Goal: Transaction & Acquisition: Purchase product/service

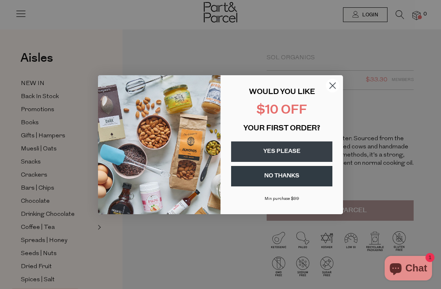
click at [299, 161] on button "YES PLEASE" at bounding box center [281, 151] width 101 height 20
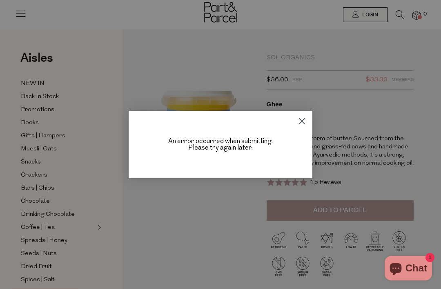
click at [304, 124] on icon "Close dialog" at bounding box center [303, 121] width 6 height 6
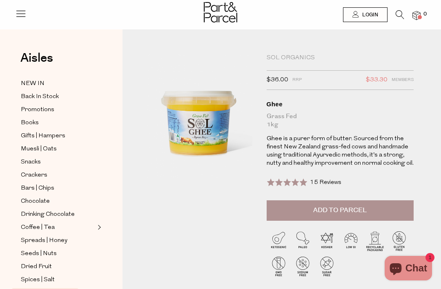
click at [429, 268] on button "Chat 1" at bounding box center [408, 268] width 47 height 25
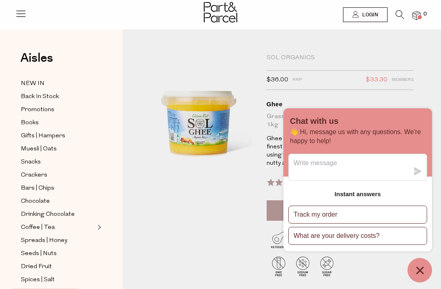
click at [416, 271] on icon "Chat window" at bounding box center [420, 270] width 13 height 13
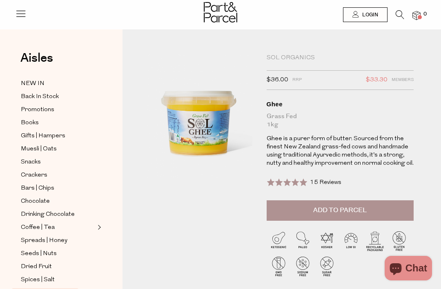
click at [417, 16] on img at bounding box center [417, 15] width 8 height 9
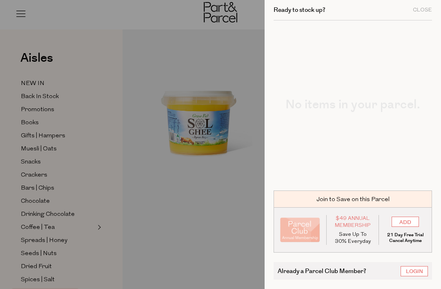
click at [425, 8] on div "Close" at bounding box center [422, 9] width 19 height 5
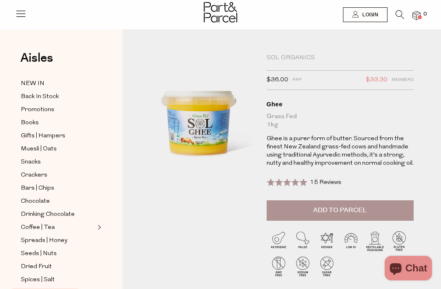
click at [370, 18] on span "Login" at bounding box center [369, 14] width 18 height 7
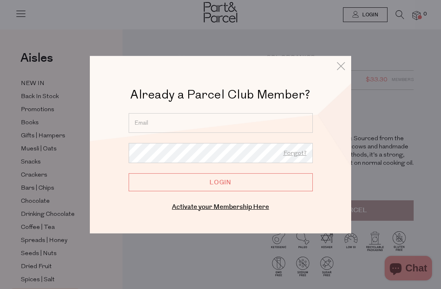
click at [345, 68] on icon at bounding box center [341, 66] width 12 height 12
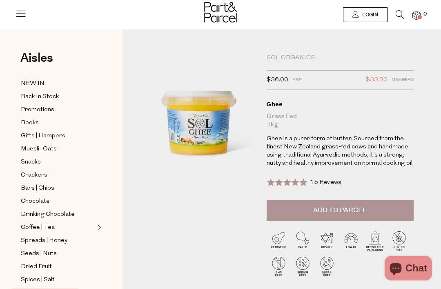
click at [417, 14] on img at bounding box center [417, 15] width 8 height 9
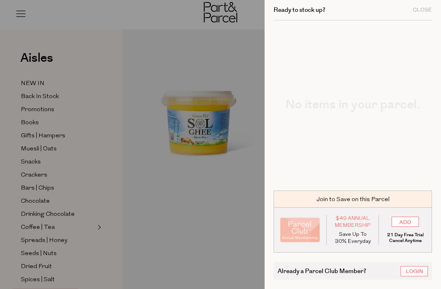
click at [429, 10] on div "Close" at bounding box center [422, 9] width 19 height 5
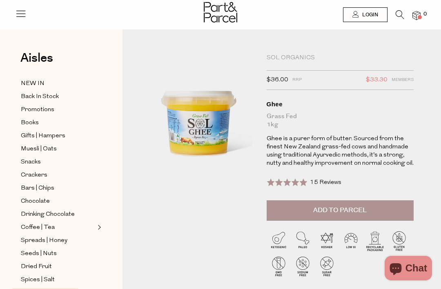
click at [364, 17] on span "Login" at bounding box center [369, 14] width 18 height 7
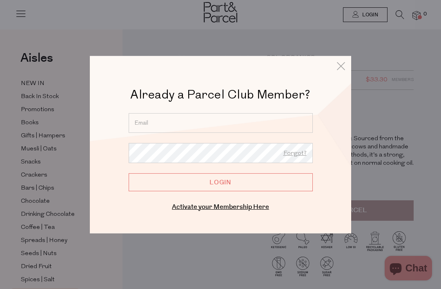
click at [246, 204] on link "Activate your Membership Here" at bounding box center [220, 206] width 97 height 9
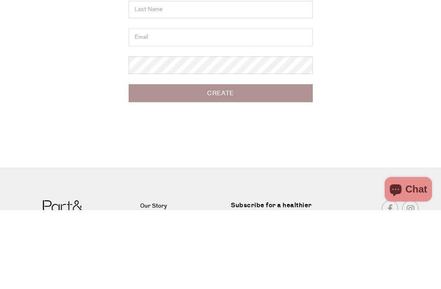
type input "Jenny"
click at [199, 92] on input "text" at bounding box center [221, 89] width 184 height 18
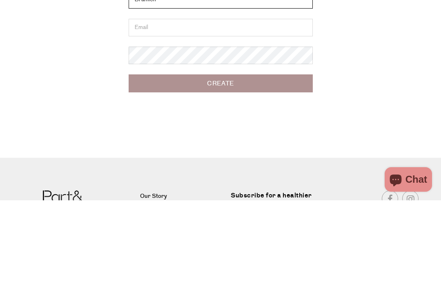
type input "Bramich"
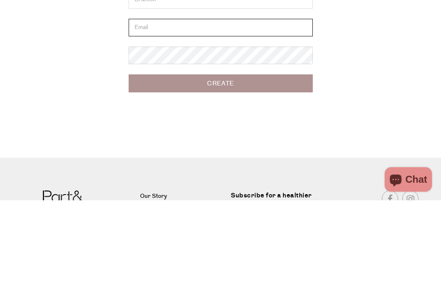
click at [173, 114] on input "email" at bounding box center [221, 116] width 184 height 18
type input "jennyg.bramich@gmail.com"
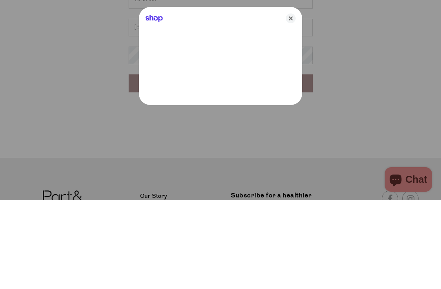
scroll to position [89, 0]
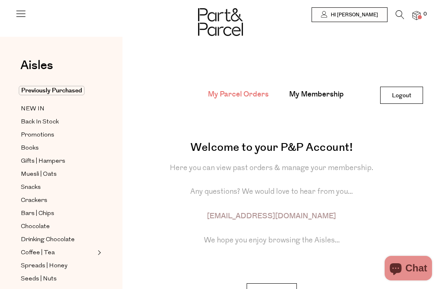
click at [320, 95] on link "My Membership" at bounding box center [316, 94] width 55 height 11
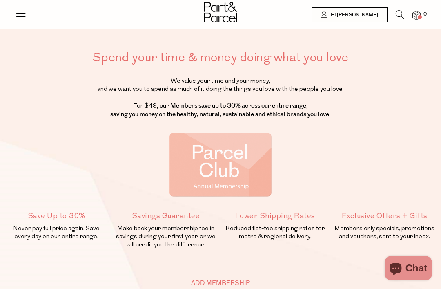
click at [25, 13] on icon at bounding box center [20, 13] width 11 height 11
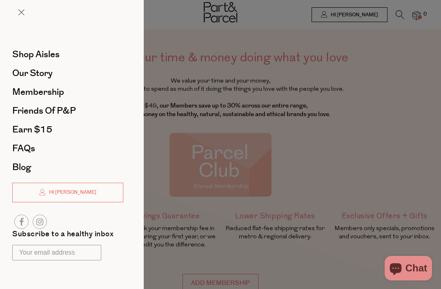
click at [48, 49] on span "Shop Aisles" at bounding box center [35, 54] width 47 height 13
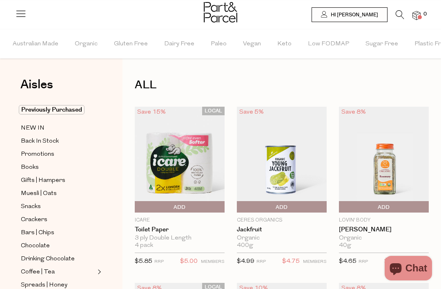
click at [404, 15] on icon at bounding box center [400, 14] width 9 height 9
click at [402, 16] on div "Search" at bounding box center [220, 144] width 396 height 289
click at [400, 14] on icon at bounding box center [400, 14] width 9 height 9
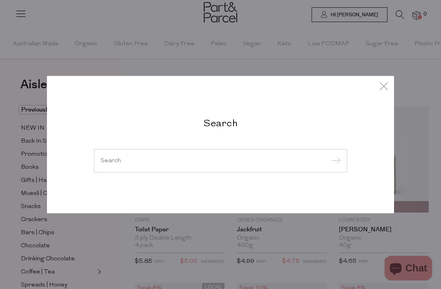
click at [186, 159] on input "search" at bounding box center [221, 160] width 240 height 6
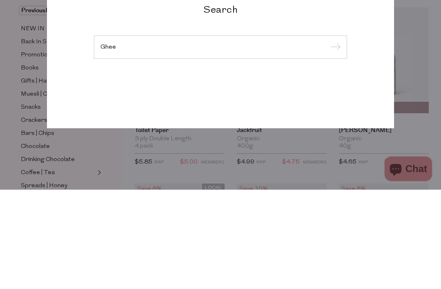
type input "Ghee"
click at [334, 141] on input "submit" at bounding box center [335, 147] width 12 height 12
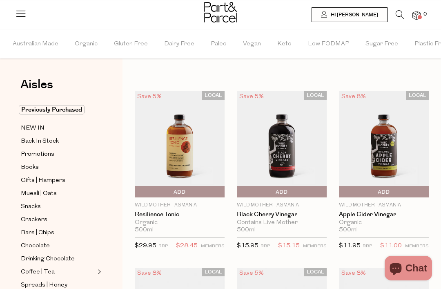
click at [399, 13] on icon at bounding box center [400, 14] width 9 height 9
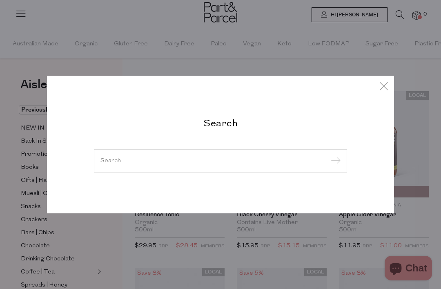
click at [156, 163] on input "search" at bounding box center [221, 160] width 240 height 6
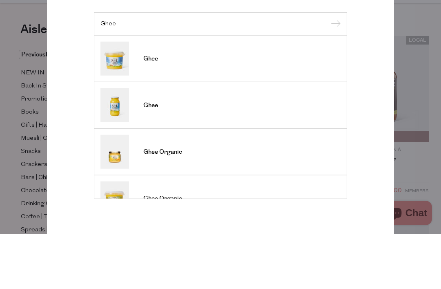
type input "Ghee"
click at [152, 110] on span "Ghee" at bounding box center [150, 114] width 15 height 8
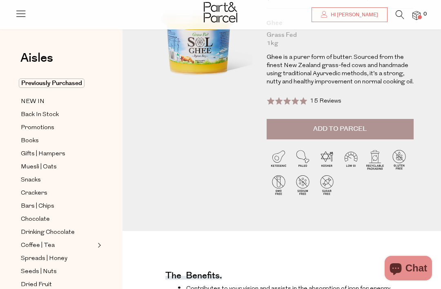
scroll to position [100, 0]
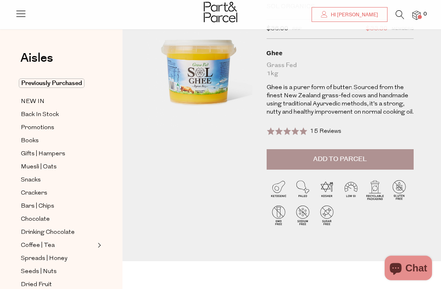
click at [335, 164] on button "Add to Parcel" at bounding box center [340, 160] width 147 height 20
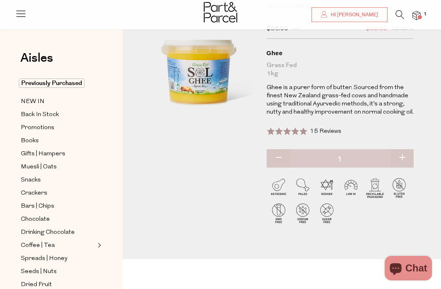
click at [402, 159] on button "button" at bounding box center [402, 158] width 23 height 18
type input "2"
click at [43, 215] on span "Chocolate" at bounding box center [35, 220] width 29 height 10
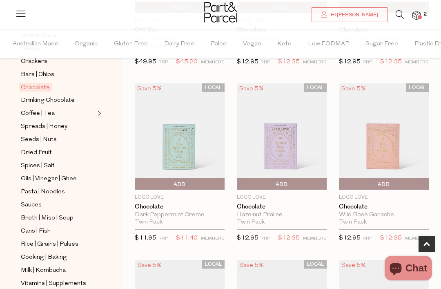
scroll to position [158, 0]
click at [28, 161] on span "Spices | Salt" at bounding box center [38, 166] width 34 height 10
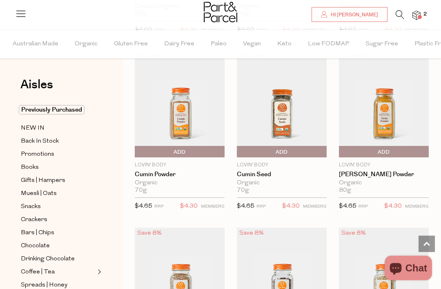
scroll to position [2193, 0]
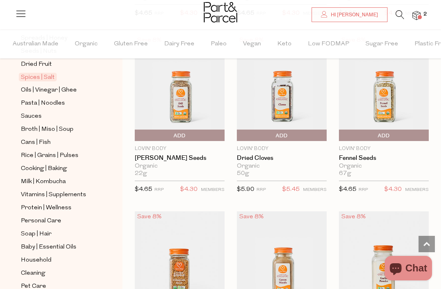
scroll to position [246, 0]
click at [51, 230] on span "Soap | Hair" at bounding box center [36, 235] width 31 height 10
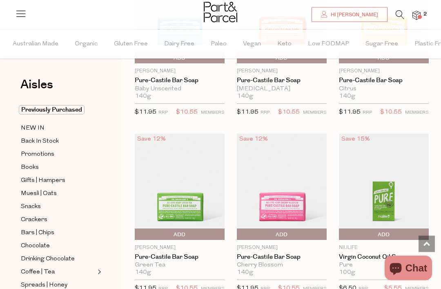
scroll to position [1384, 0]
click at [420, 14] on img at bounding box center [417, 15] width 8 height 9
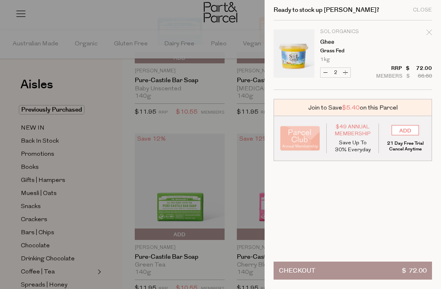
click at [322, 267] on button "Checkout $ 72.00" at bounding box center [353, 271] width 159 height 18
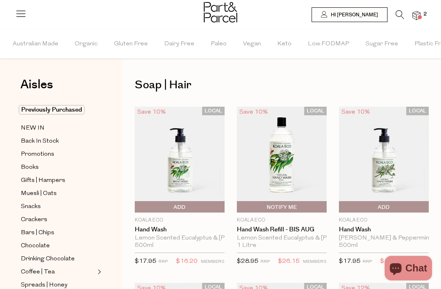
click at [420, 12] on img at bounding box center [417, 15] width 8 height 9
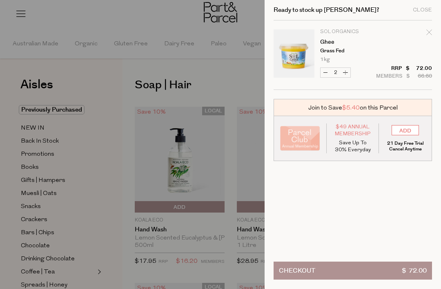
click at [328, 69] on button "Decrease Ghee" at bounding box center [326, 72] width 10 height 9
type input "1"
click at [326, 73] on form "Image Product Total Qty Sol Organics Ghee Grass Fed 1kg Only 22 Available Decre…" at bounding box center [353, 54] width 159 height 69
click at [326, 72] on button "Decrease Ghee" at bounding box center [326, 72] width 10 height 9
type input "0"
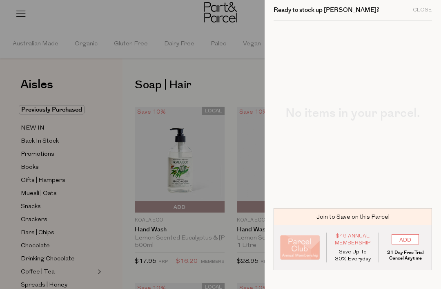
click at [426, 11] on div "Close" at bounding box center [422, 9] width 19 height 5
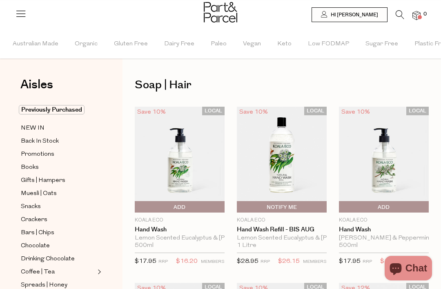
click at [367, 16] on span "Hi [PERSON_NAME]" at bounding box center [353, 14] width 49 height 7
